Goal: Information Seeking & Learning: Learn about a topic

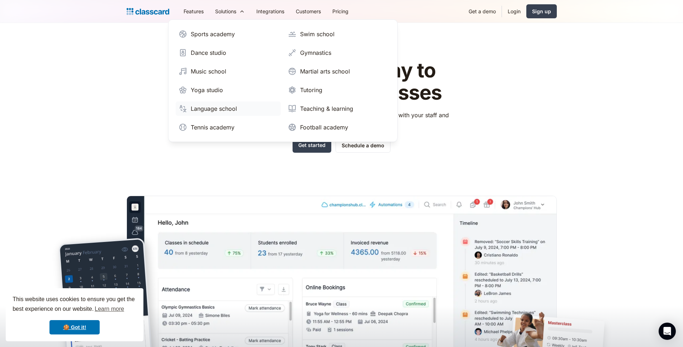
click at [212, 110] on div "Language school" at bounding box center [214, 108] width 46 height 9
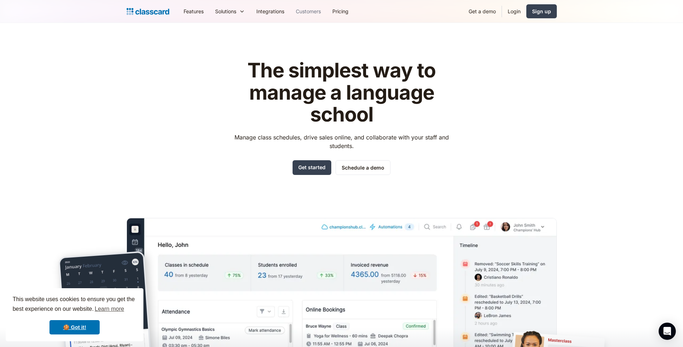
click at [301, 12] on link "Customers" at bounding box center [308, 11] width 37 height 16
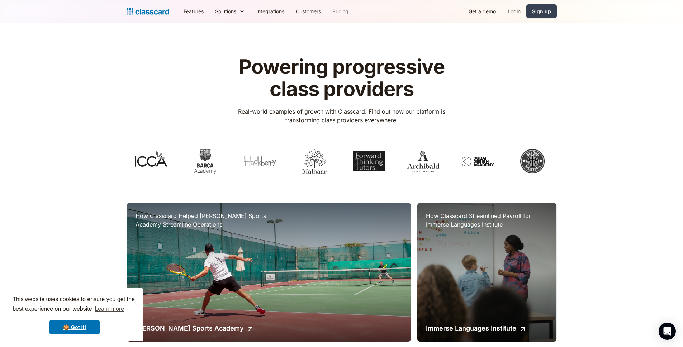
click at [350, 11] on link "Pricing" at bounding box center [341, 11] width 28 height 16
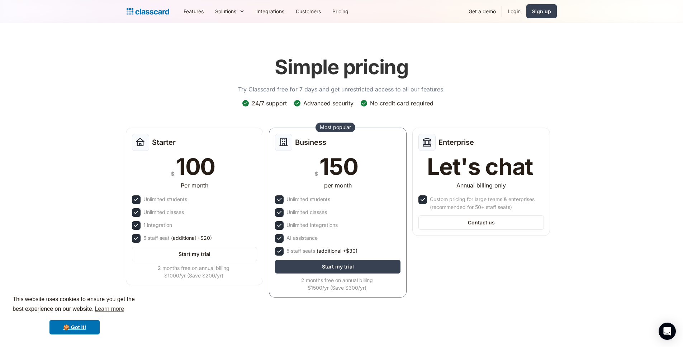
click at [159, 14] on img "home" at bounding box center [148, 11] width 43 height 10
